Goal: Information Seeking & Learning: Learn about a topic

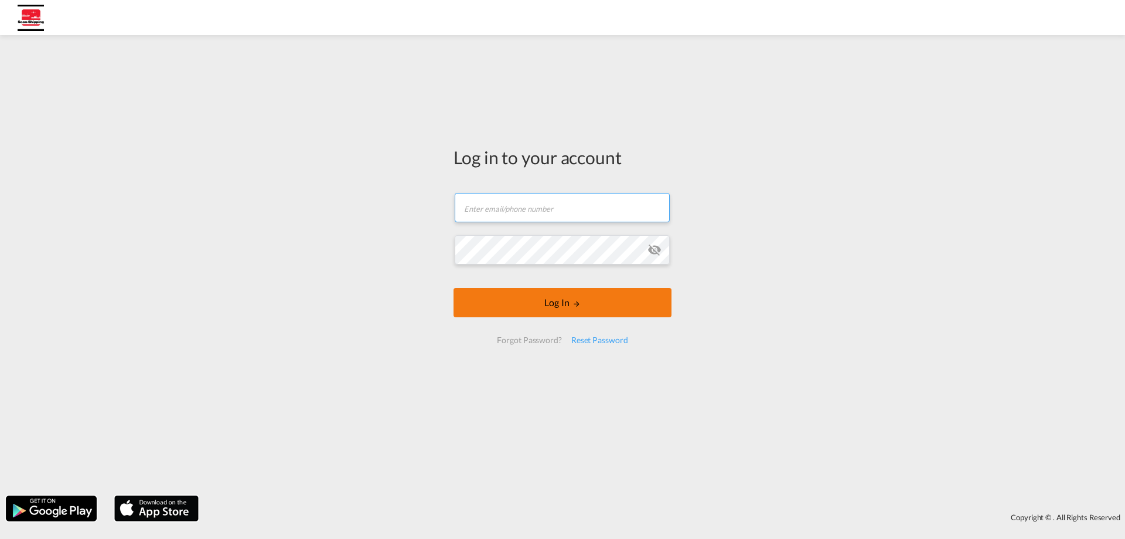
type input "[EMAIL_ADDRESS][DOMAIN_NAME]"
click at [552, 310] on button "Log In" at bounding box center [563, 302] width 218 height 29
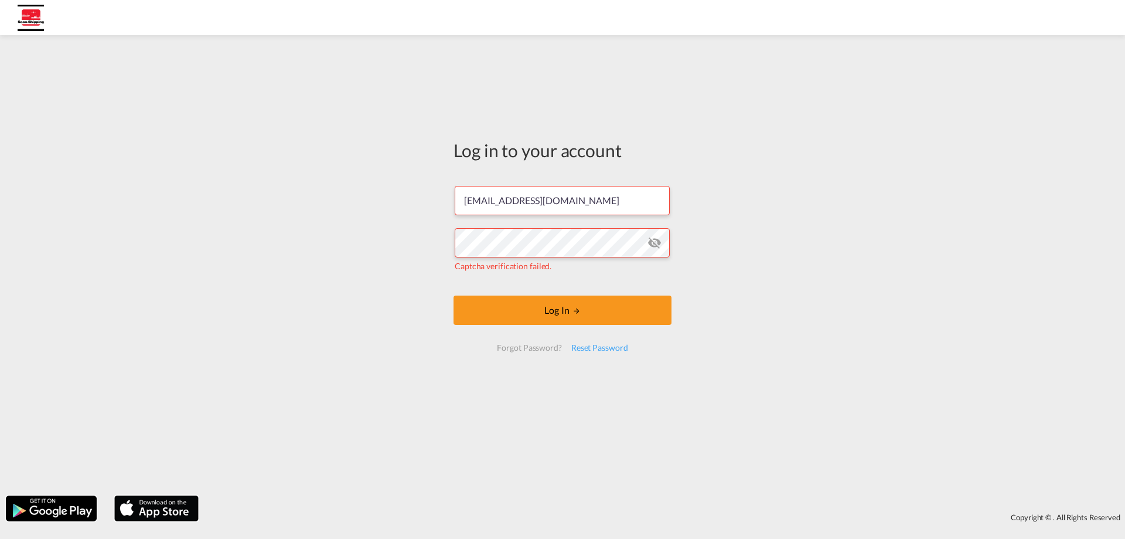
drag, startPoint x: 862, startPoint y: 308, endPoint x: 794, endPoint y: 318, distance: 68.7
click at [862, 308] on div "Log in to your account mjegodtka@scan-shipping.com Captcha verification failed.…" at bounding box center [562, 265] width 1125 height 448
click at [589, 313] on button "Log In" at bounding box center [563, 309] width 218 height 29
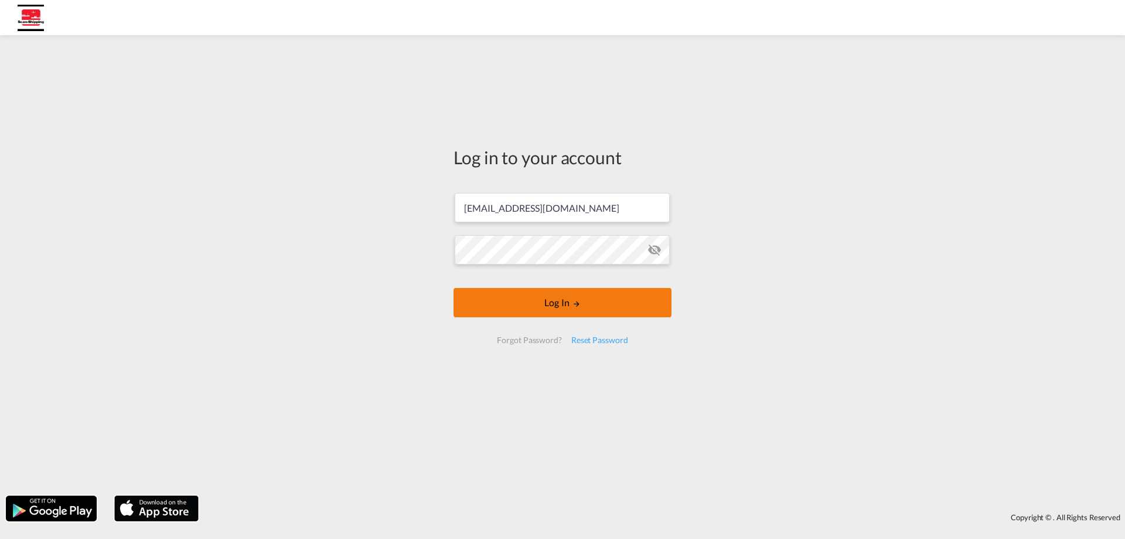
click at [570, 313] on button "Log In" at bounding box center [563, 302] width 218 height 29
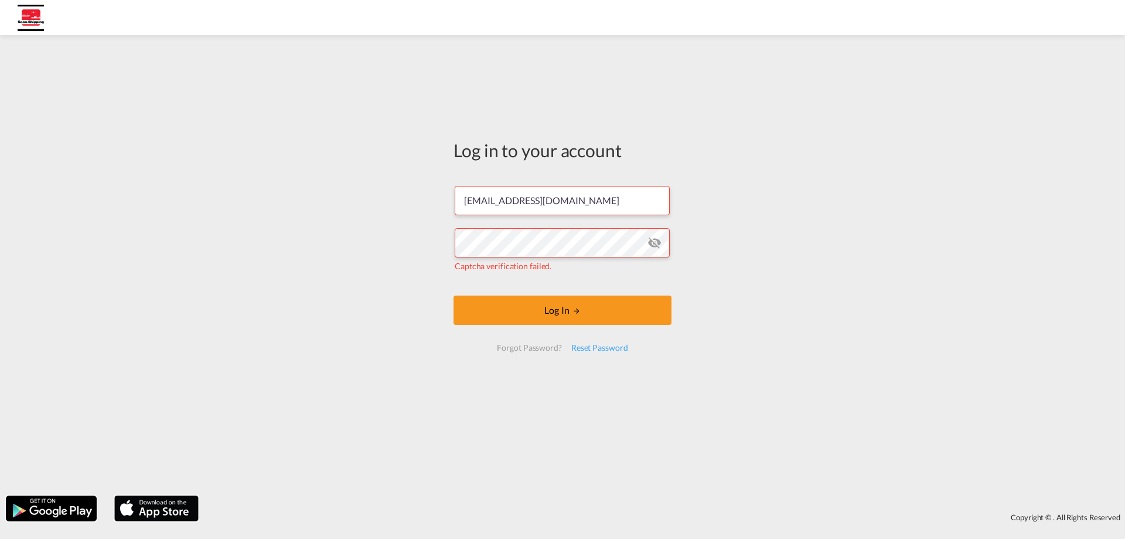
click at [650, 239] on md-icon "icon-eye-off" at bounding box center [655, 243] width 14 height 14
click at [622, 403] on div "Log in to your account mjegodtka@scan-shipping.com Captcha verification failed.…" at bounding box center [563, 250] width 236 height 418
click at [603, 261] on div "Captcha verification failed." at bounding box center [563, 266] width 216 height 12
click at [585, 203] on input "[EMAIL_ADDRESS][DOMAIN_NAME]" at bounding box center [562, 200] width 215 height 29
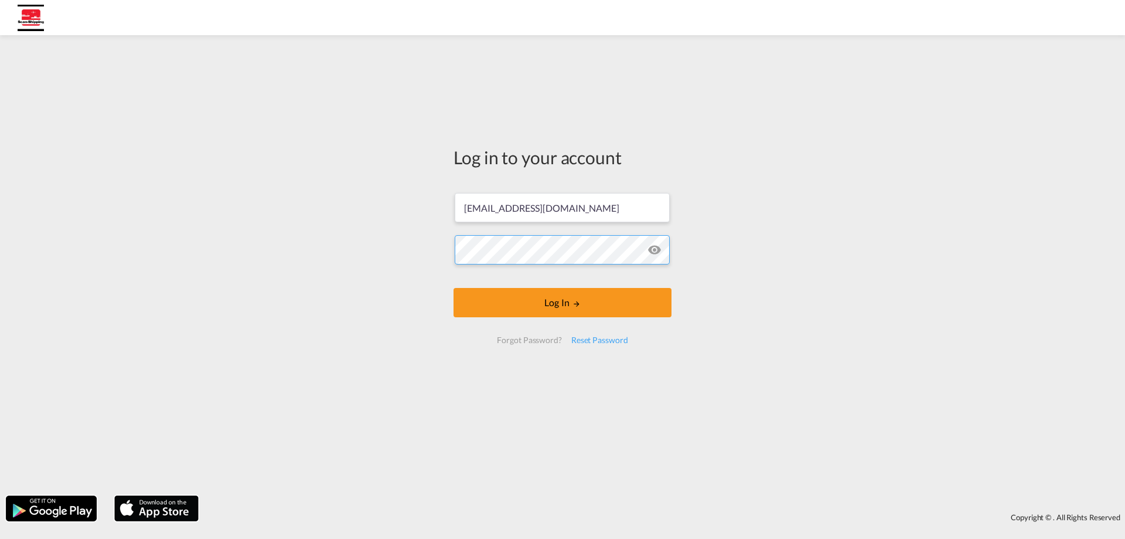
click at [454, 288] on button "Log In" at bounding box center [563, 302] width 218 height 29
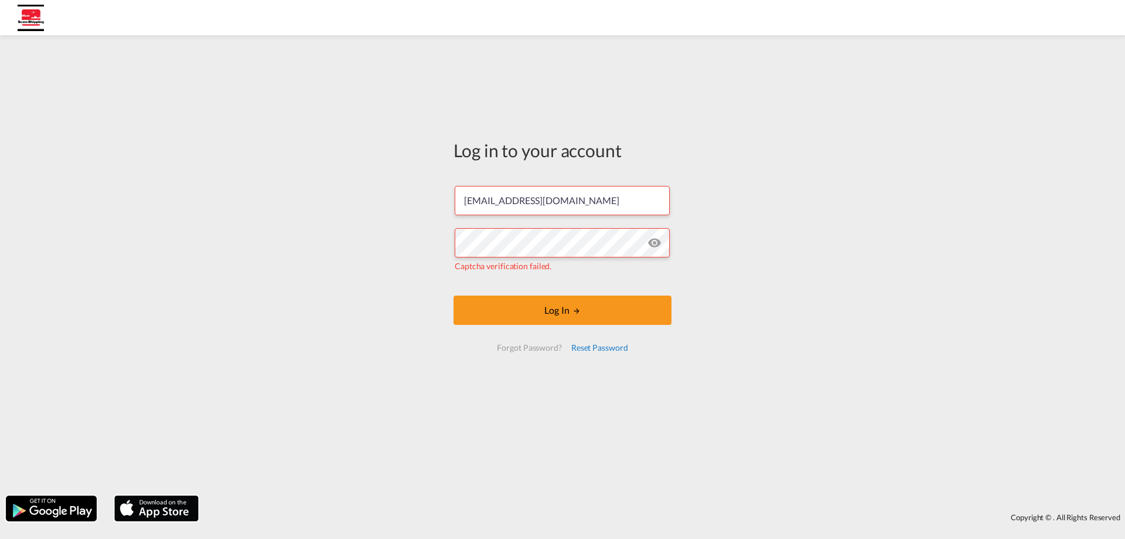
click at [601, 349] on div "Reset Password" at bounding box center [600, 347] width 66 height 21
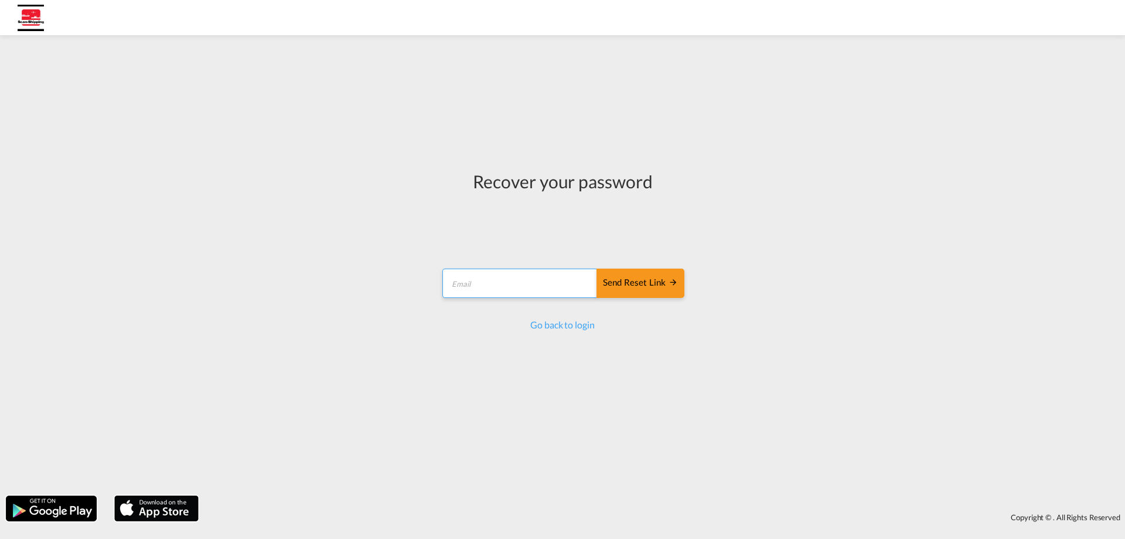
click at [548, 274] on input "email" at bounding box center [519, 282] width 155 height 29
click at [554, 281] on input "email" at bounding box center [519, 282] width 155 height 29
type input "[EMAIL_ADDRESS][DOMAIN_NAME]"
click at [636, 273] on button "Send reset link" at bounding box center [641, 282] width 88 height 29
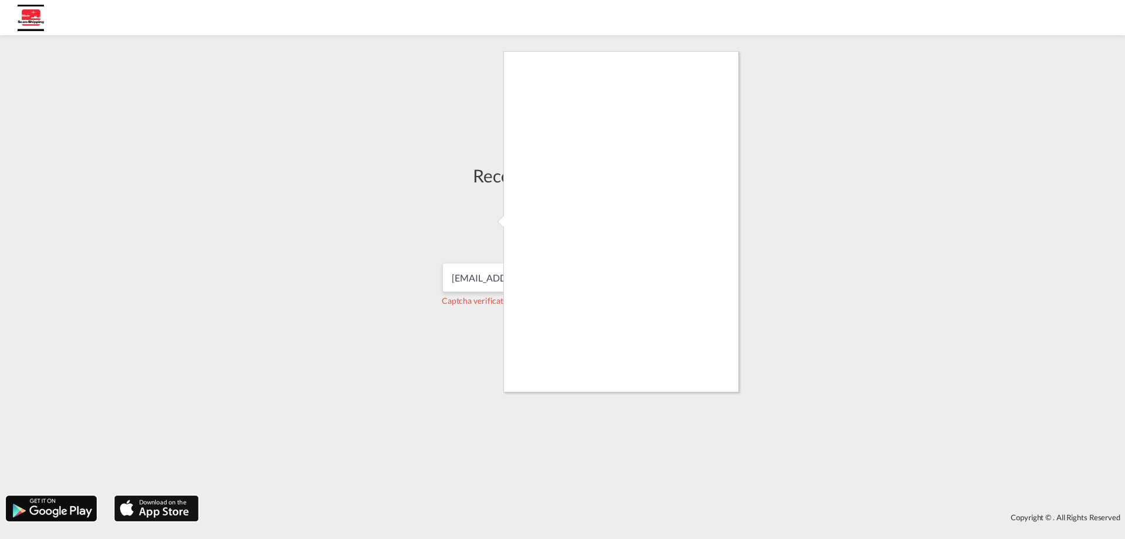
click at [781, 234] on div at bounding box center [562, 269] width 1125 height 539
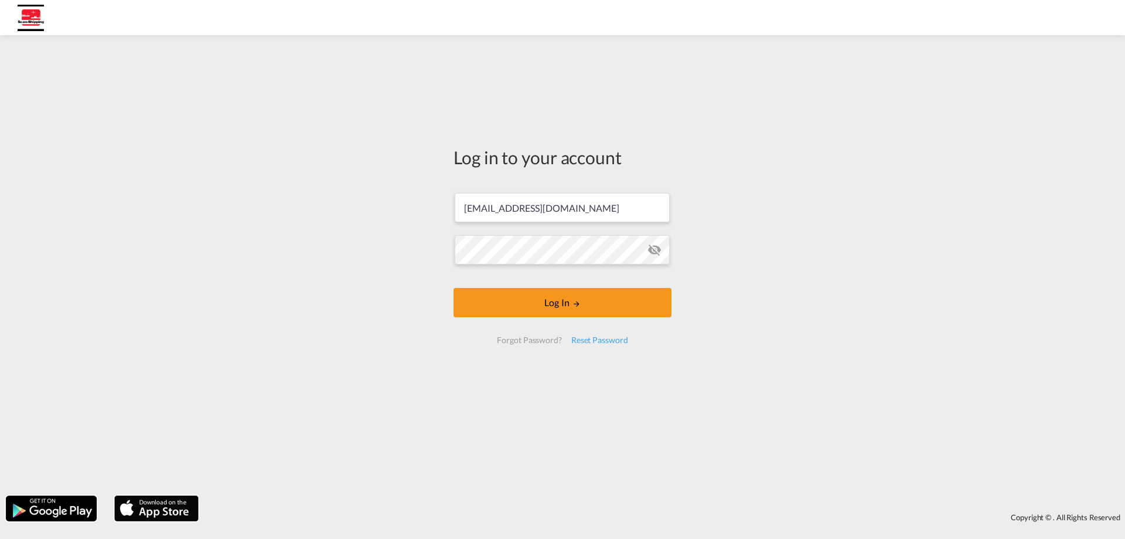
click at [707, 103] on div "Log in to your account mjegodtka@scan-shipping.com Log In Forgot Password? Rese…" at bounding box center [562, 265] width 1125 height 448
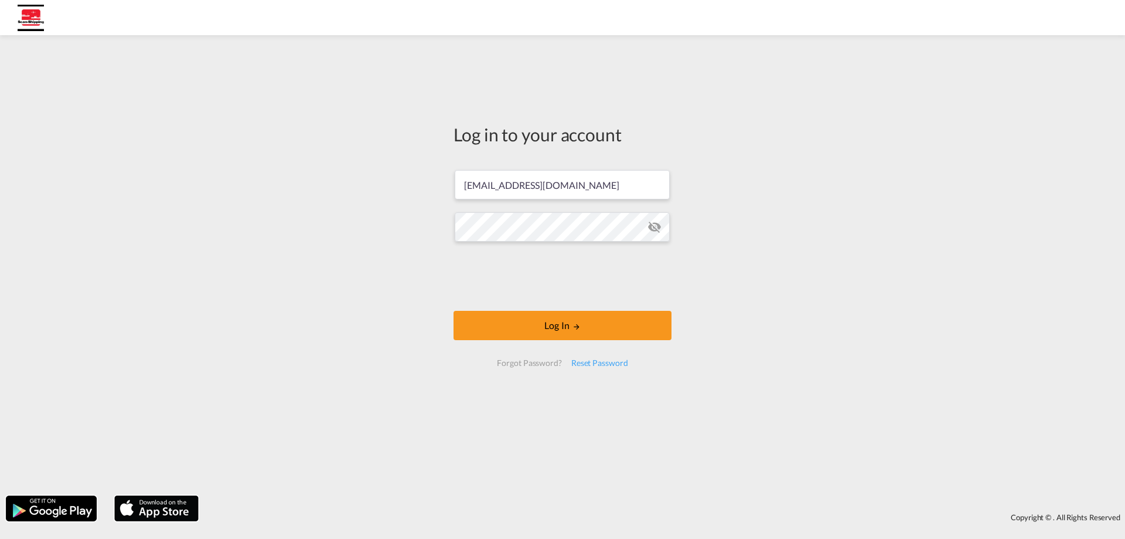
click at [656, 253] on form "mjegodtka@scan-shipping.com Log In Forgot Password? Reset Password" at bounding box center [563, 268] width 218 height 220
click at [519, 318] on button "Log In" at bounding box center [563, 325] width 218 height 29
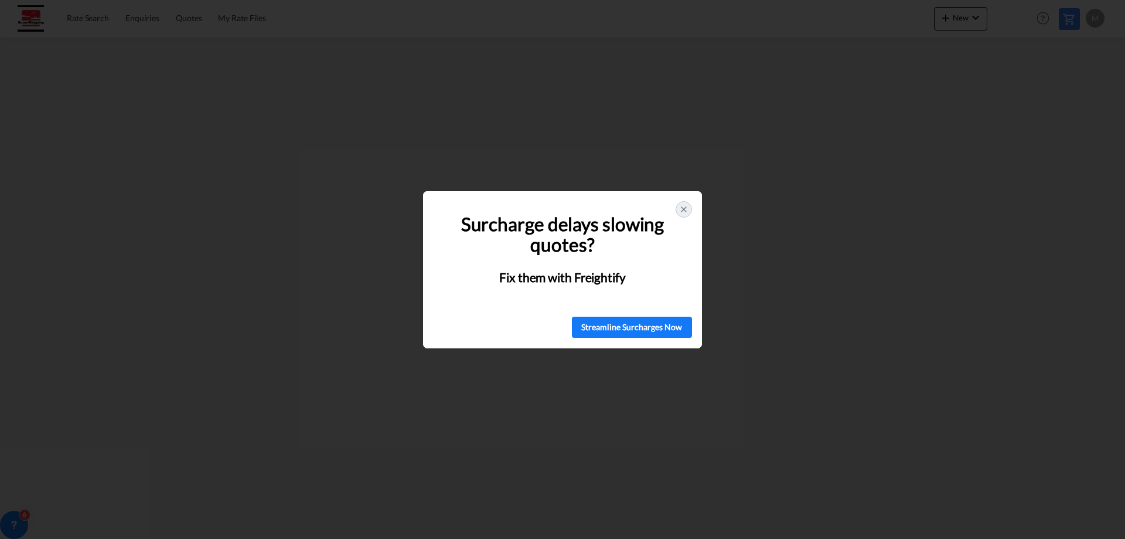
click at [679, 211] on icon at bounding box center [683, 209] width 9 height 9
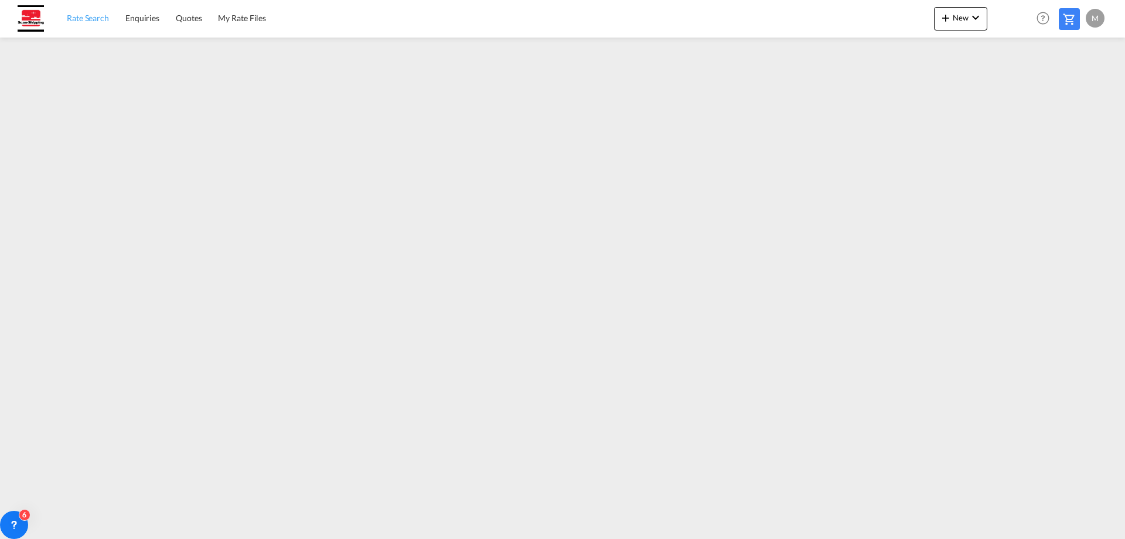
click at [78, 22] on span "Rate Search" at bounding box center [88, 18] width 42 height 10
click at [76, 14] on span "Rate Search" at bounding box center [88, 17] width 43 height 10
click at [130, 23] on span "Enquiries" at bounding box center [143, 18] width 34 height 10
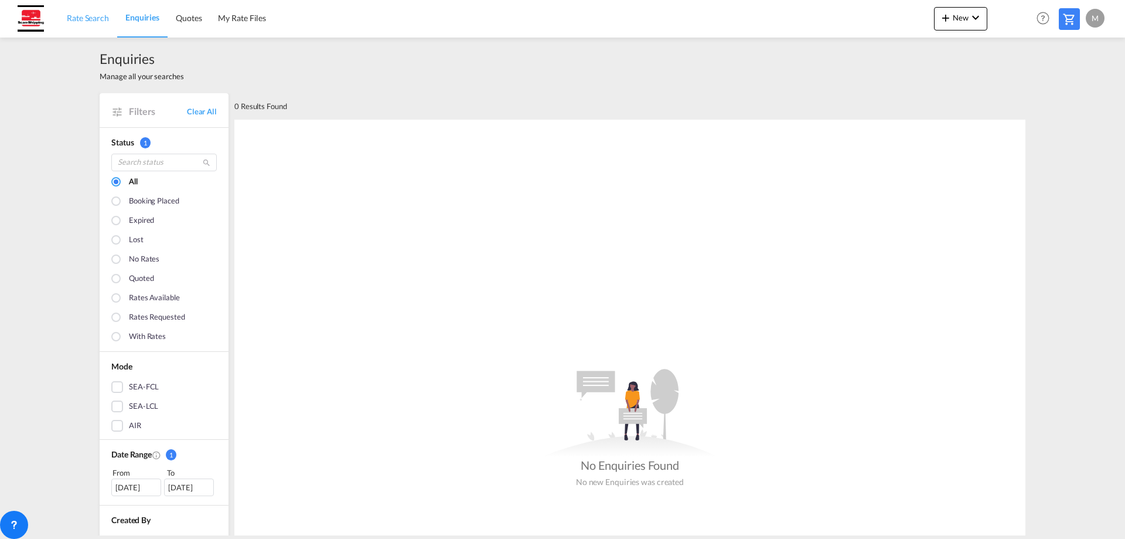
click at [78, 14] on span "Rate Search" at bounding box center [88, 18] width 42 height 10
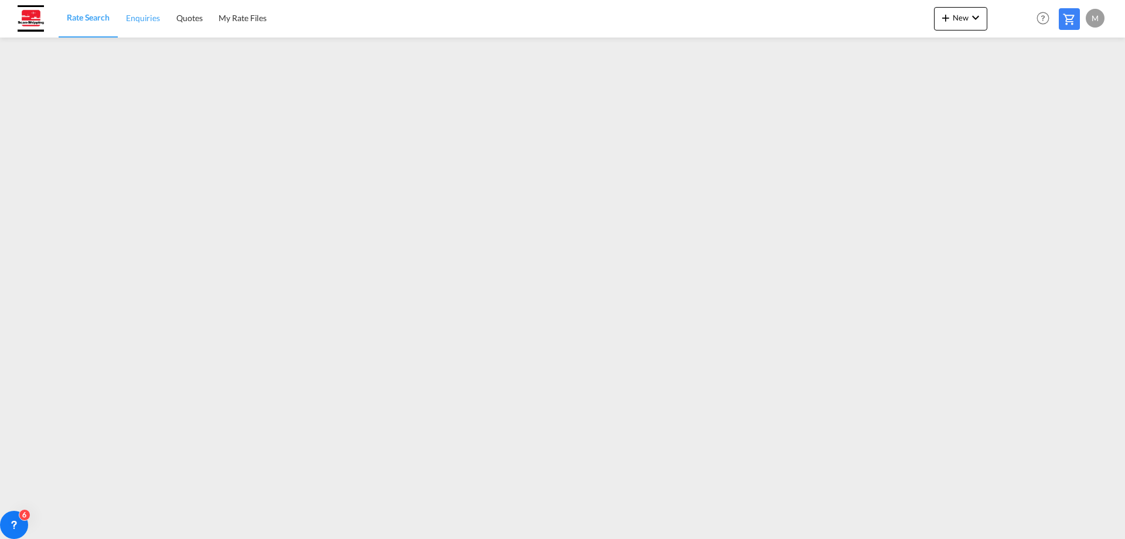
click at [157, 15] on span "Enquiries" at bounding box center [143, 18] width 34 height 10
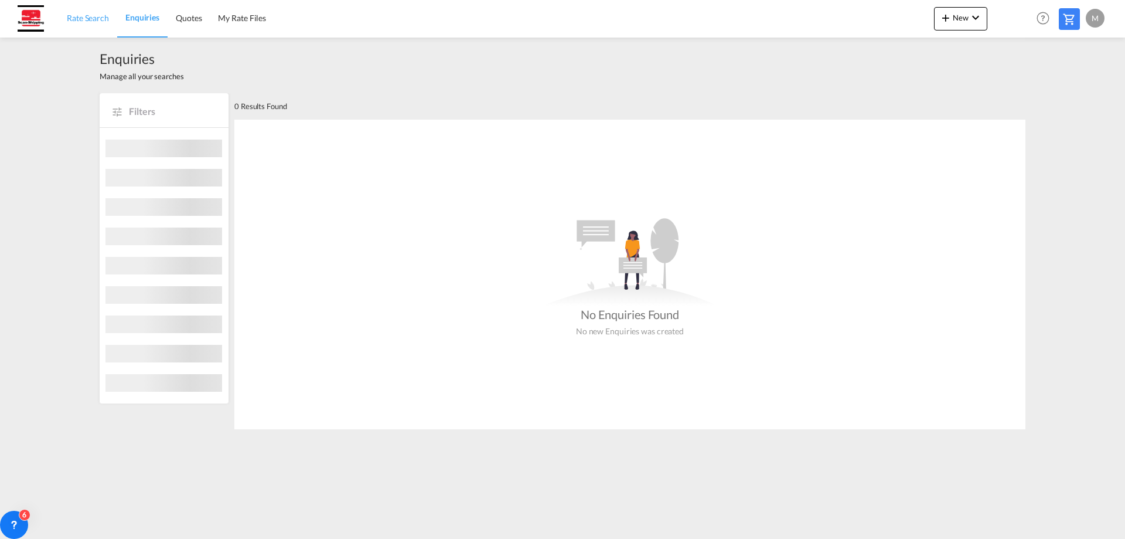
click at [94, 29] on link "Rate Search" at bounding box center [88, 18] width 59 height 38
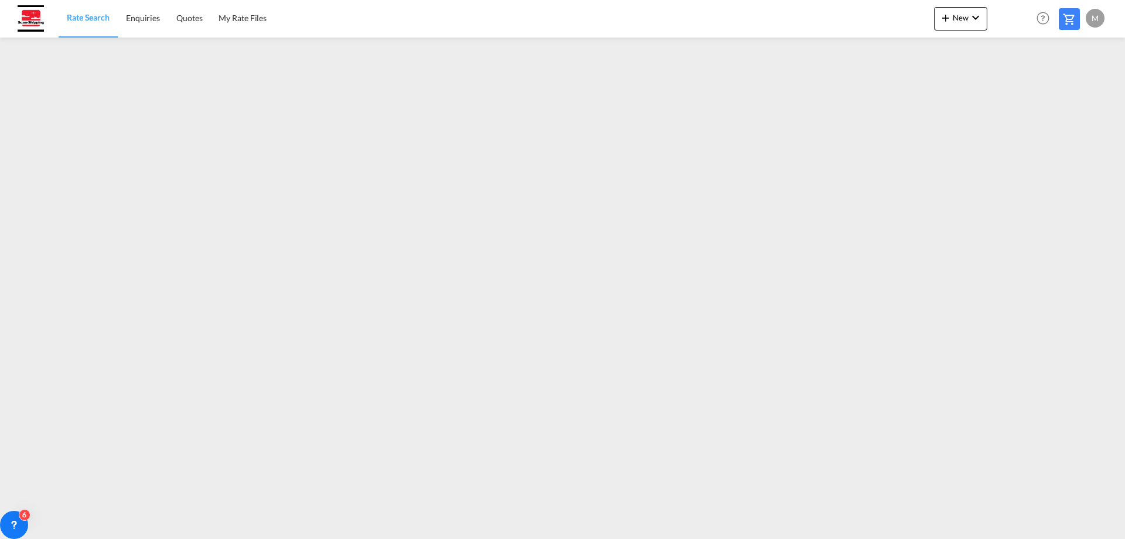
click at [88, 19] on span "Rate Search" at bounding box center [88, 17] width 43 height 10
